Goal: Check status: Check status

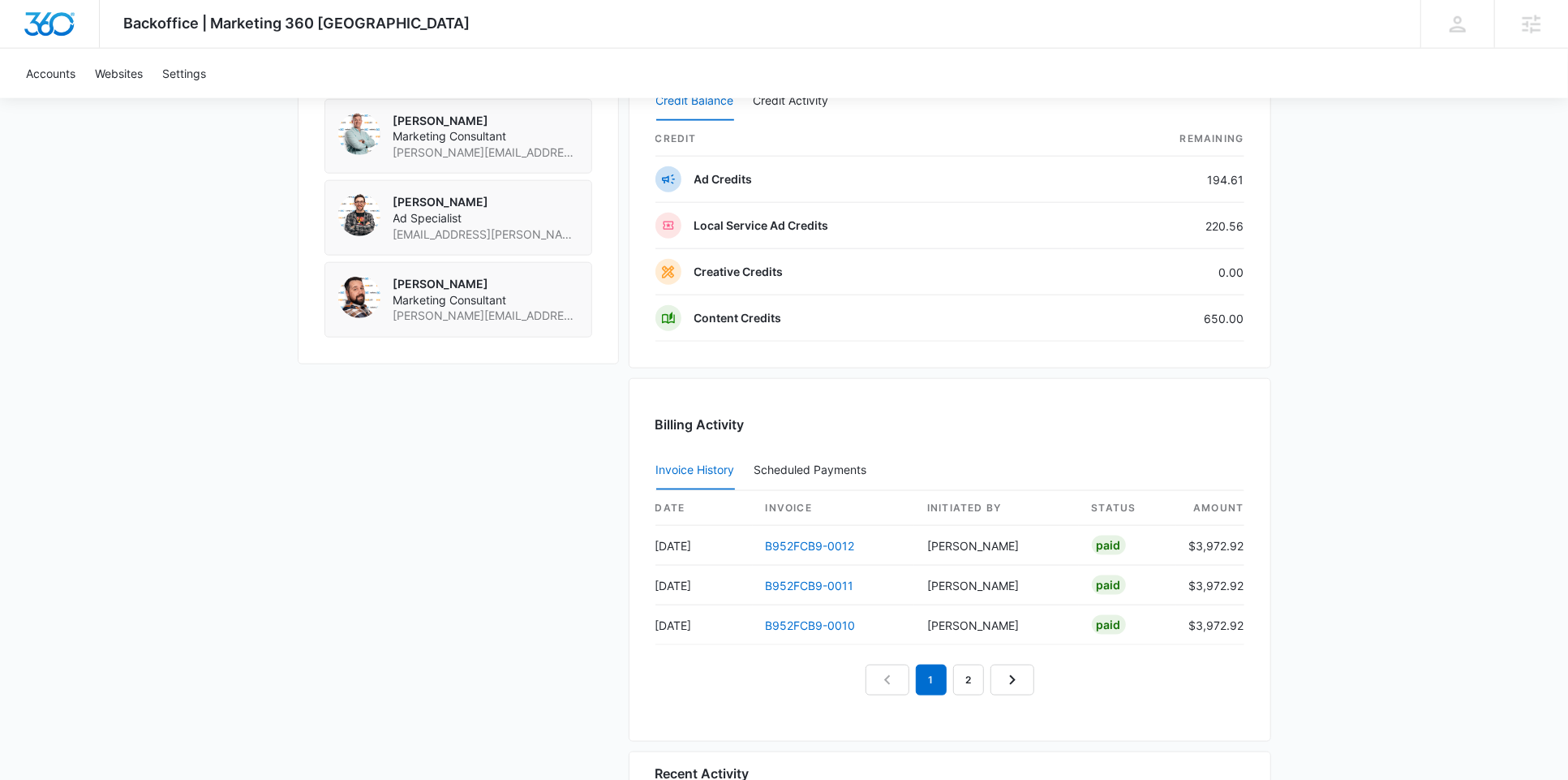
scroll to position [1384, 0]
click at [814, 538] on link "B952FCB9-0012" at bounding box center [810, 545] width 89 height 14
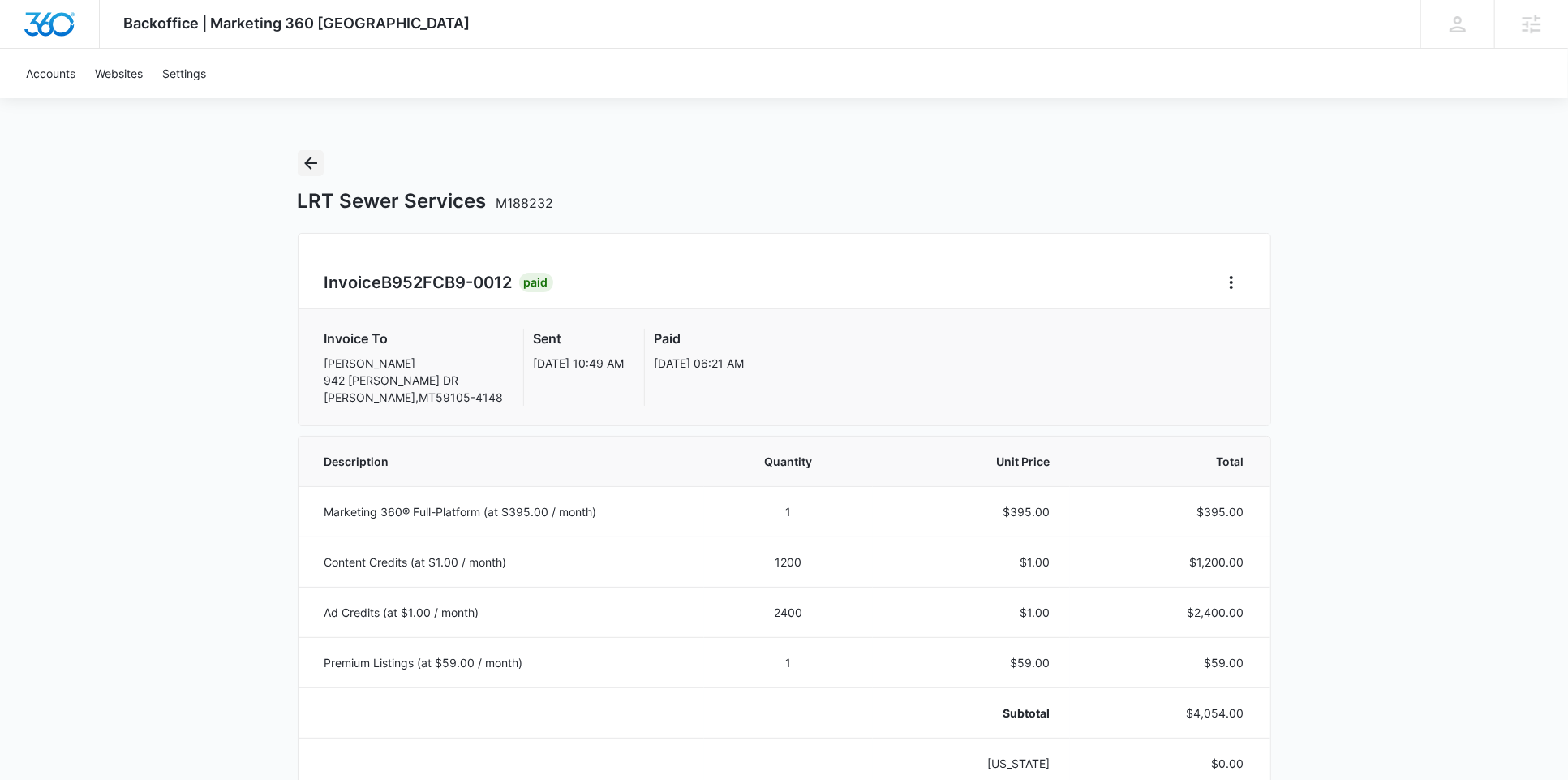
click at [310, 159] on icon "Back" at bounding box center [310, 164] width 20 height 20
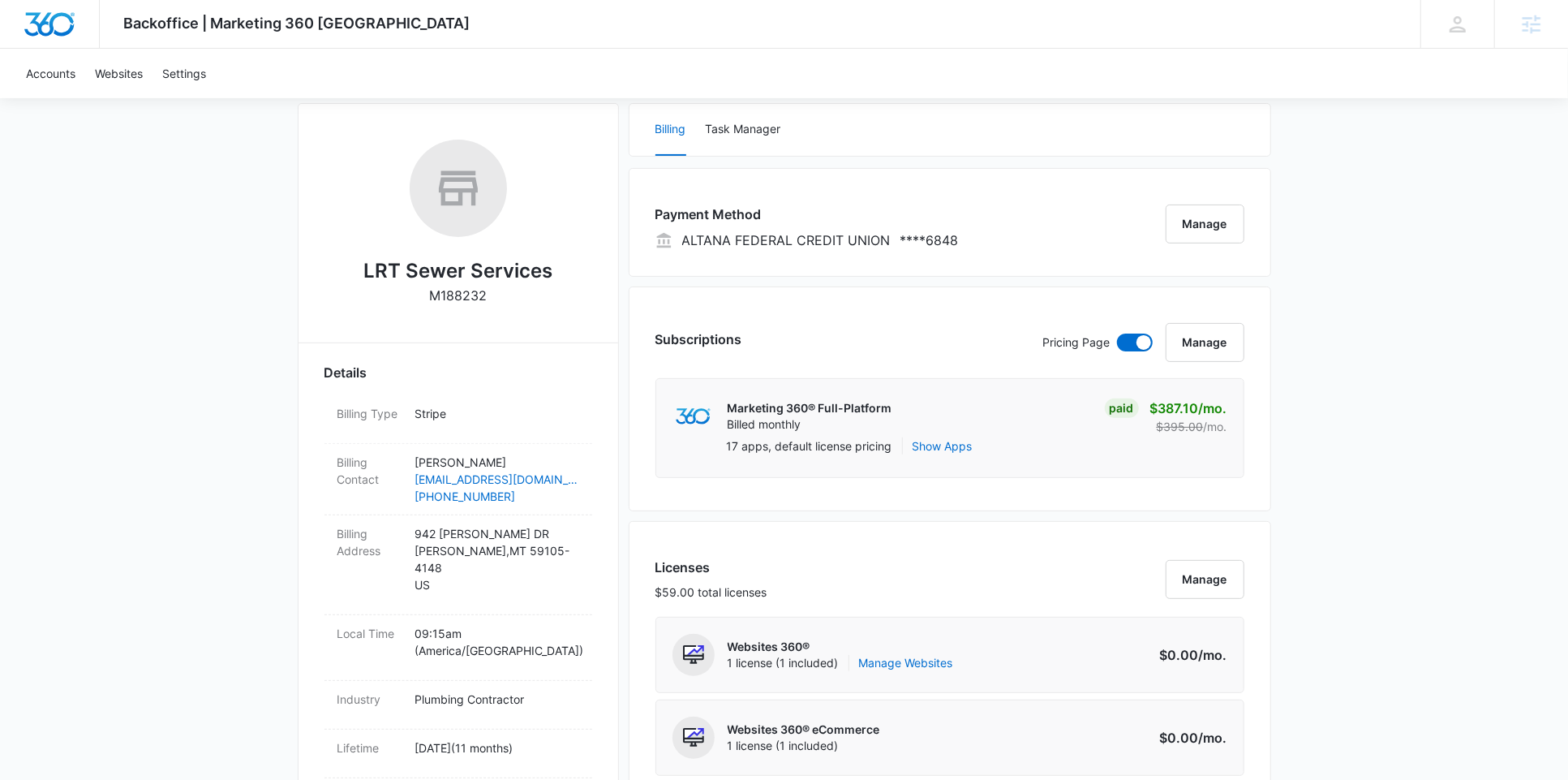
scroll to position [255, 0]
